Goal: Check status: Check status

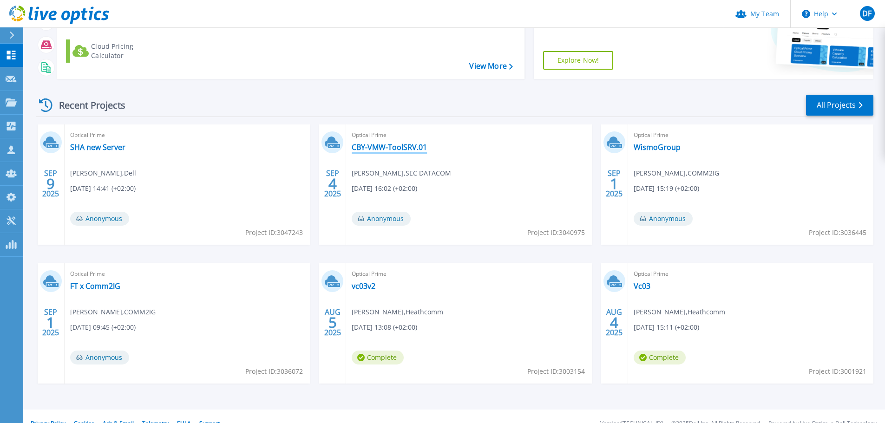
scroll to position [131, 0]
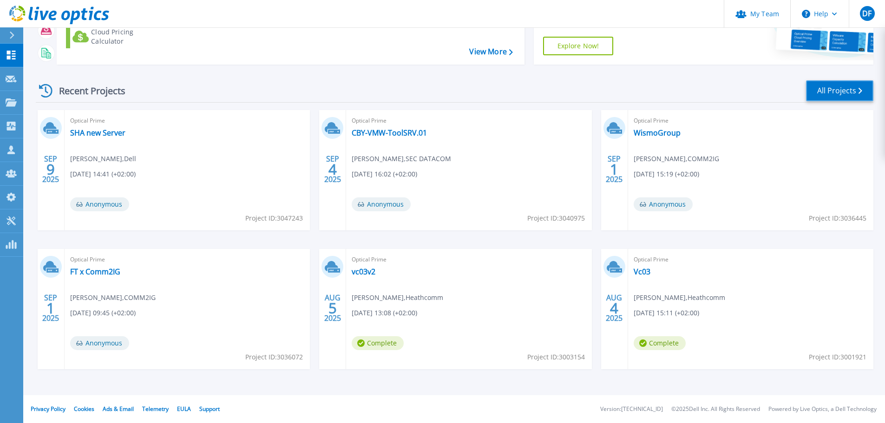
click at [844, 89] on link "All Projects" at bounding box center [839, 90] width 67 height 21
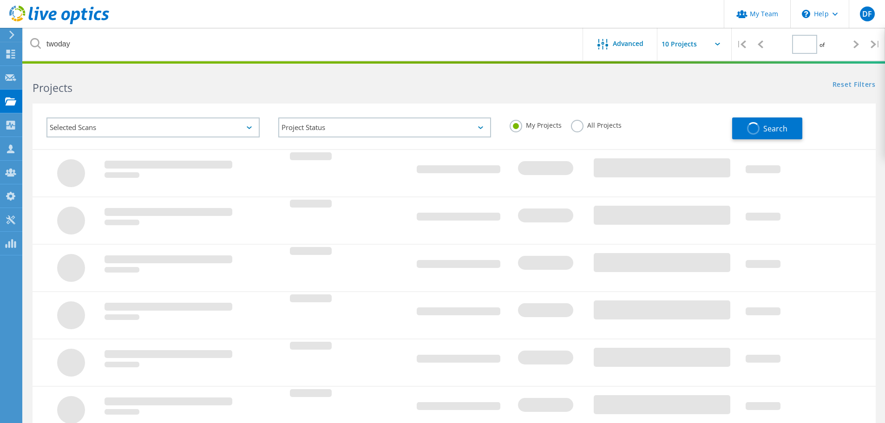
type input "1"
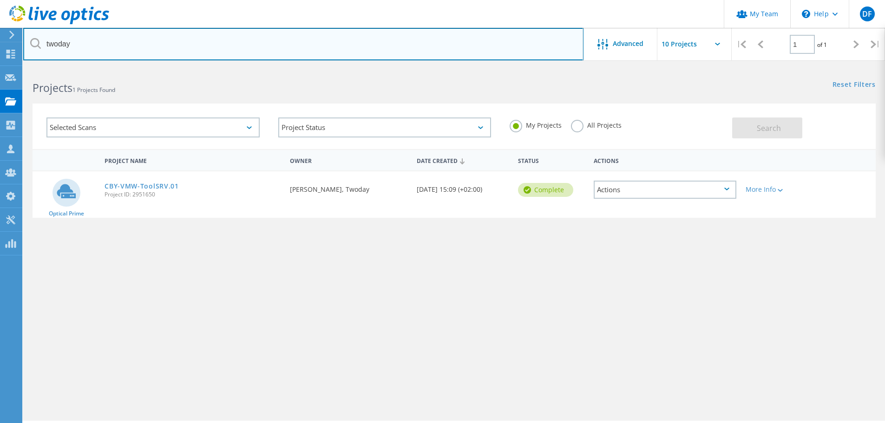
click at [83, 49] on input "twoday" at bounding box center [303, 44] width 560 height 33
type input "t"
click at [116, 43] on input "text" at bounding box center [303, 44] width 560 height 33
type input "folketidende"
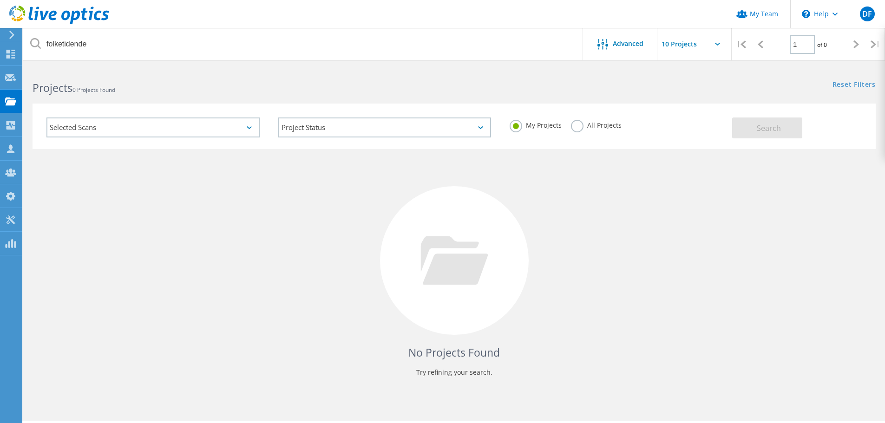
click at [579, 129] on label "All Projects" at bounding box center [596, 124] width 51 height 9
click at [0, 0] on input "All Projects" at bounding box center [0, 0] width 0 height 0
click at [774, 133] on button "Search" at bounding box center [767, 128] width 70 height 21
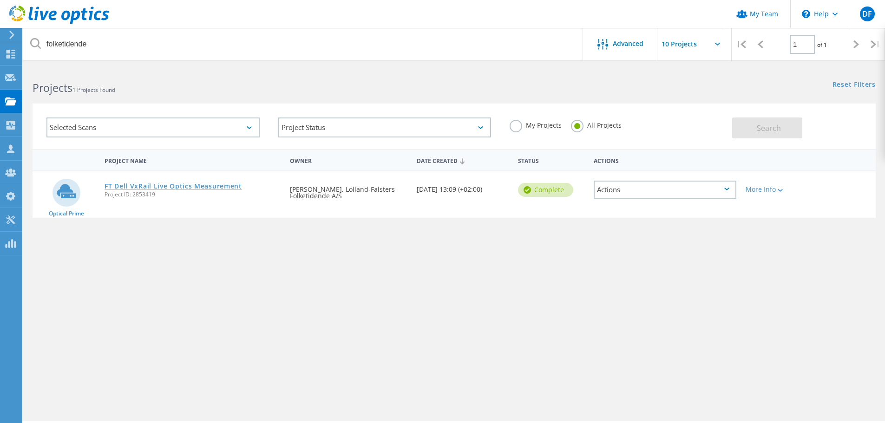
click at [172, 186] on link "FT Dell VxRail Live Optics Measurement" at bounding box center [173, 186] width 137 height 7
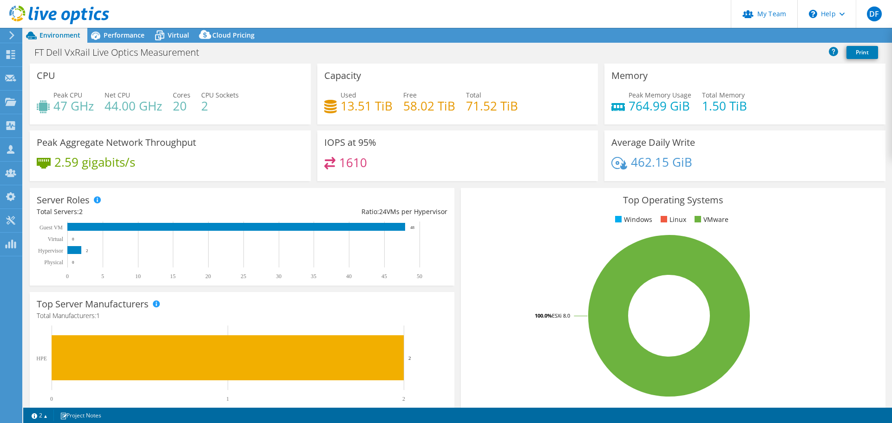
select select "EUFrankfurt"
select select "DKK"
click at [172, 35] on span "Virtual" at bounding box center [178, 35] width 21 height 9
